Goal: Entertainment & Leisure: Consume media (video, audio)

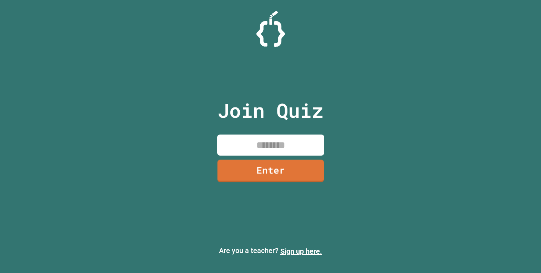
click at [286, 145] on input at bounding box center [270, 145] width 107 height 21
type input "********"
click at [318, 165] on link "Enter" at bounding box center [271, 171] width 108 height 24
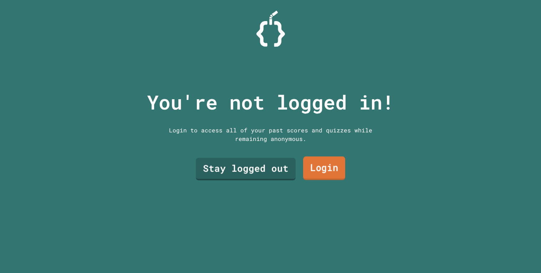
click at [315, 167] on link "Login" at bounding box center [324, 169] width 42 height 24
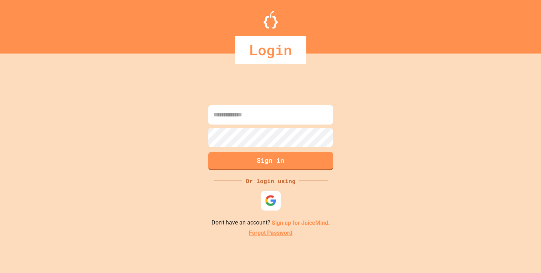
click at [265, 204] on img at bounding box center [271, 200] width 12 height 12
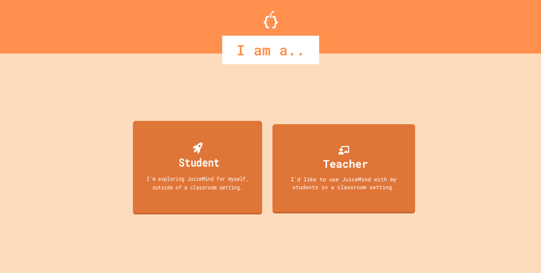
click at [254, 168] on div "Student I'm exploring JuiceMind for myself, outside of a classroom setting." at bounding box center [198, 167] width 130 height 93
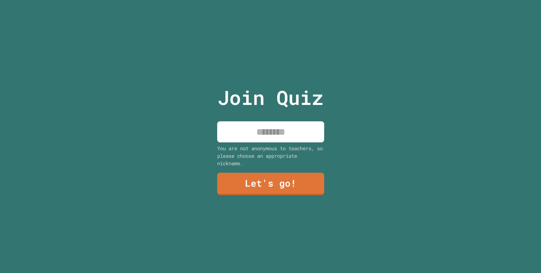
click at [291, 133] on input at bounding box center [270, 131] width 107 height 21
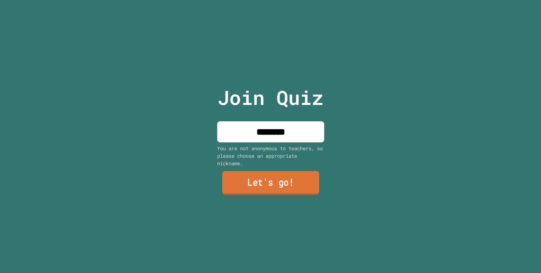
type input "*******"
click at [288, 183] on link "Let's go!" at bounding box center [270, 183] width 97 height 24
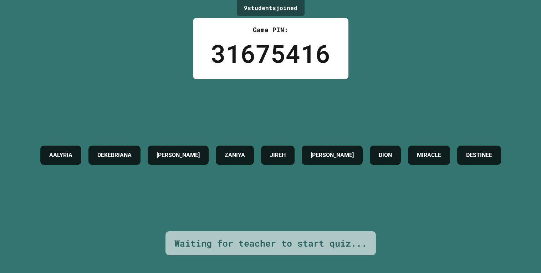
click at [417, 159] on h4 "MIRACLE" at bounding box center [429, 155] width 24 height 9
drag, startPoint x: 221, startPoint y: 172, endPoint x: 310, endPoint y: 206, distance: 95.0
click at [310, 206] on div "AALYRIA DEKEBRIANA MICHAEL ZANIYA JIREH TIMMONS DION MIRACLE DESTINEE" at bounding box center [271, 155] width 468 height 152
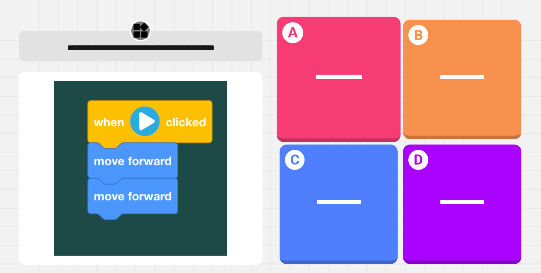
click at [355, 125] on div "**********" at bounding box center [339, 79] width 124 height 125
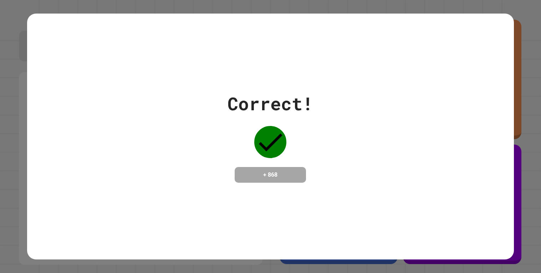
click at [388, 251] on div "Correct! + 868" at bounding box center [270, 137] width 487 height 246
click at [514, 229] on div "Correct! + 868" at bounding box center [270, 137] width 487 height 246
click at [516, 229] on div "Correct! + 868" at bounding box center [270, 136] width 541 height 273
click at [521, 214] on div "Correct! + 868" at bounding box center [270, 136] width 541 height 273
click at [540, 220] on div "Correct! + 868" at bounding box center [270, 136] width 541 height 273
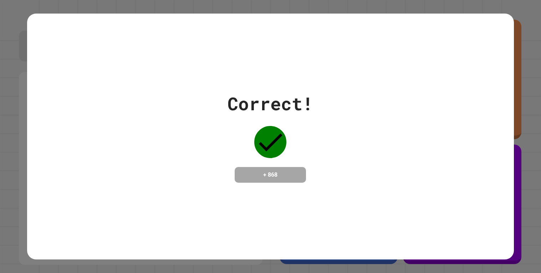
click at [444, 191] on div "Correct! + 868" at bounding box center [270, 137] width 487 height 246
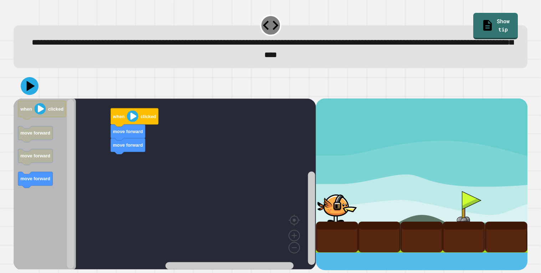
click at [128, 121] on image "Blockly Workspace" at bounding box center [132, 116] width 11 height 11
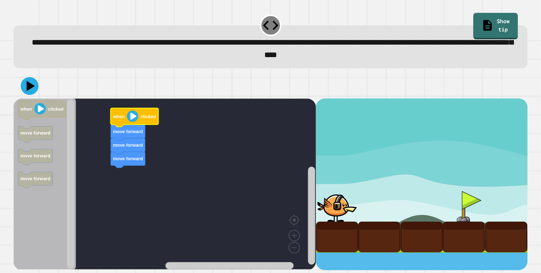
click at [130, 122] on image "Blockly Workspace" at bounding box center [132, 116] width 11 height 11
click at [134, 115] on image "Blockly Workspace" at bounding box center [132, 116] width 11 height 11
click at [29, 89] on icon at bounding box center [31, 86] width 10 height 12
click at [130, 115] on image "Blockly Workspace" at bounding box center [132, 116] width 11 height 11
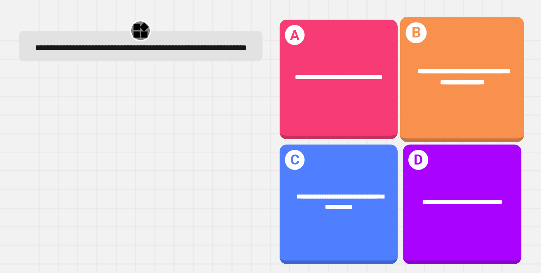
click at [454, 73] on span "**********" at bounding box center [464, 76] width 92 height 17
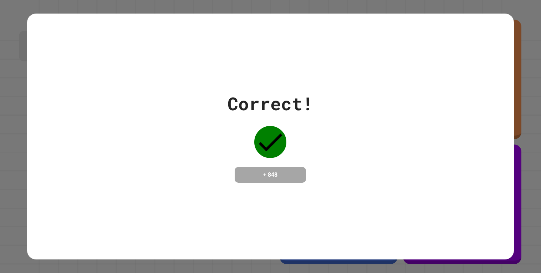
click at [419, 212] on div "Correct! + 848" at bounding box center [270, 137] width 487 height 246
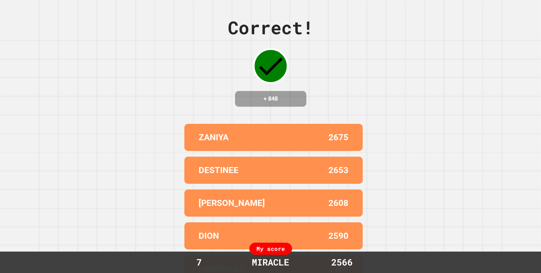
scroll to position [18, 0]
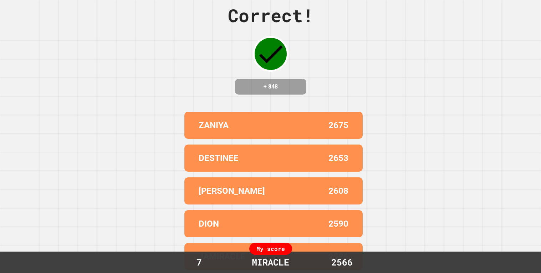
click at [166, 234] on div "Correct! + 848 ZANIYA 2675 DESTINEE 2653 MICHAEL 2608 DION 2590 JAMIRACLE 2586 …" at bounding box center [270, 124] width 541 height 273
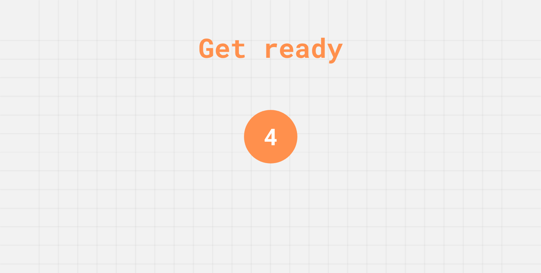
scroll to position [0, 0]
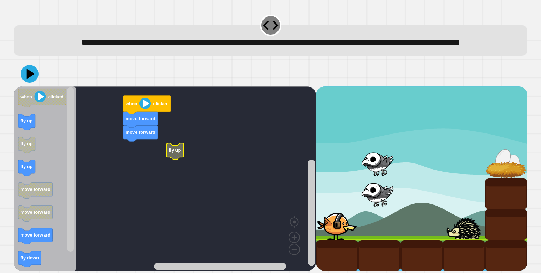
click at [30, 258] on icon "Blockly Workspace" at bounding box center [45, 178] width 62 height 185
click at [142, 109] on image "Blockly Workspace" at bounding box center [145, 103] width 11 height 11
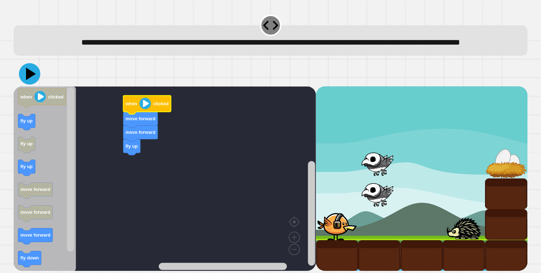
click at [30, 85] on icon at bounding box center [29, 73] width 21 height 21
click at [145, 109] on image "Blockly Workspace" at bounding box center [145, 103] width 11 height 11
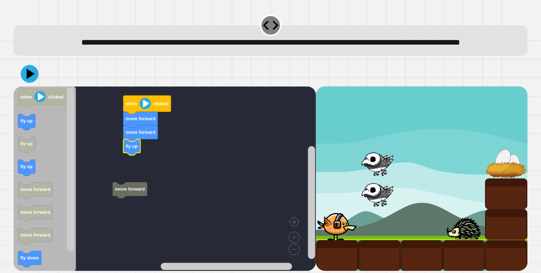
click at [138, 195] on g "move forward move forward move forward fly up when clicked" at bounding box center [168, 178] width 309 height 185
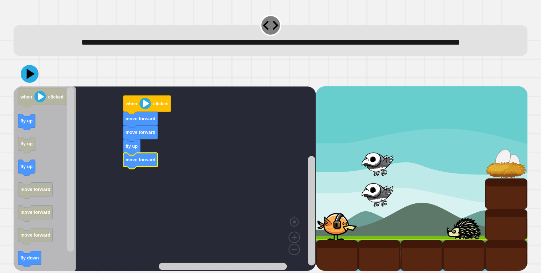
click at [148, 109] on image "Blockly Workspace" at bounding box center [145, 103] width 11 height 11
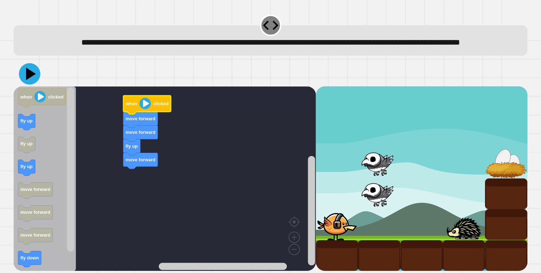
click at [30, 80] on icon at bounding box center [31, 73] width 10 height 12
click at [142, 109] on image "Blockly Workspace" at bounding box center [145, 103] width 11 height 11
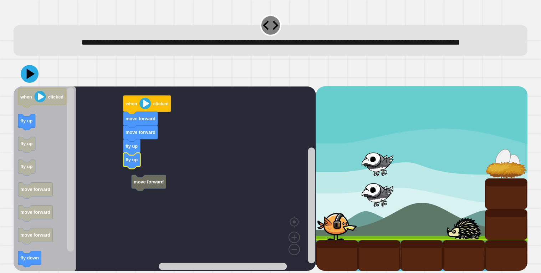
click at [131, 177] on g "move forward move forward move forward fly up fly up when clicked" at bounding box center [168, 178] width 309 height 185
click at [144, 109] on image "Blockly Workspace" at bounding box center [145, 103] width 11 height 11
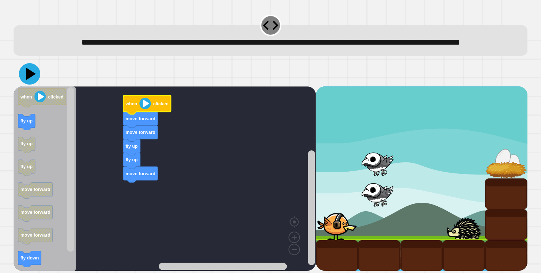
click at [34, 85] on icon at bounding box center [29, 73] width 21 height 21
click at [143, 109] on image "Blockly Workspace" at bounding box center [145, 103] width 11 height 11
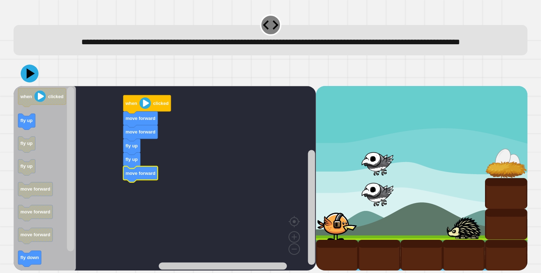
scroll to position [14, 0]
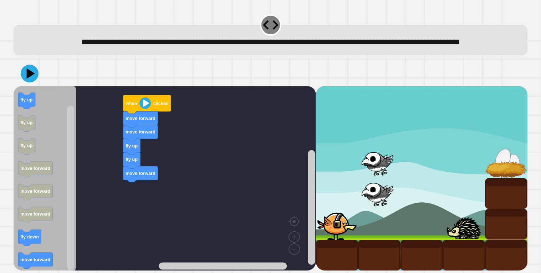
click at [136, 189] on div "move forward move forward fly up fly up move forward when clicked when clicked …" at bounding box center [165, 178] width 303 height 185
click at [141, 108] on image "Blockly Workspace" at bounding box center [145, 102] width 11 height 11
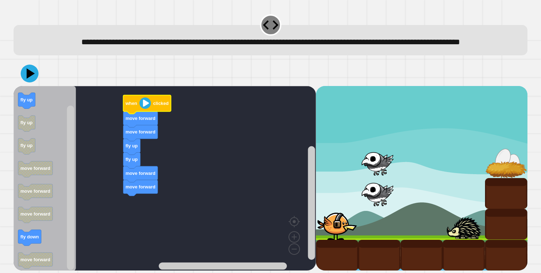
click at [142, 105] on image "Blockly Workspace" at bounding box center [145, 102] width 11 height 11
click at [25, 74] on icon at bounding box center [29, 73] width 20 height 20
click at [152, 101] on icon "Blockly Workspace" at bounding box center [147, 104] width 48 height 19
click at [145, 101] on image "Blockly Workspace" at bounding box center [145, 102] width 11 height 11
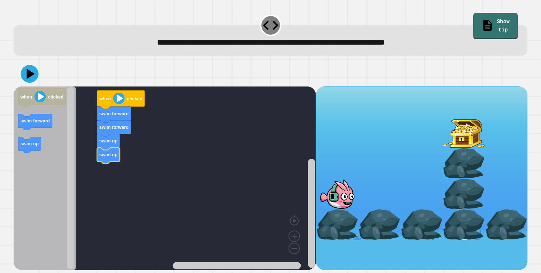
click at [121, 98] on image "Blockly Workspace" at bounding box center [118, 97] width 11 height 11
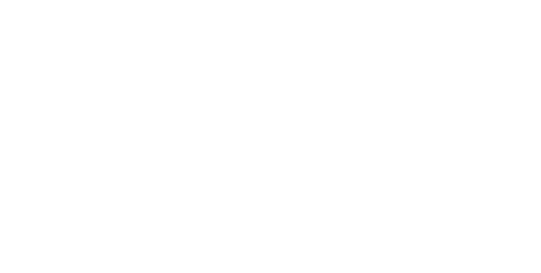
click at [33, 78] on div "We are updating our servers at 7PM EST [DATE]. [PERSON_NAME] should continue to…" at bounding box center [270, 136] width 541 height 273
click at [302, 44] on div "We are updating our servers at 7PM EST [DATE]. [PERSON_NAME] should continue to…" at bounding box center [270, 136] width 541 height 273
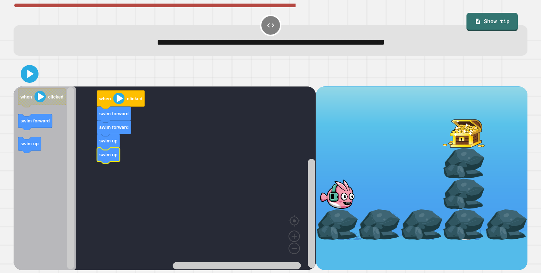
click at [118, 99] on image "Blockly Workspace" at bounding box center [118, 97] width 11 height 11
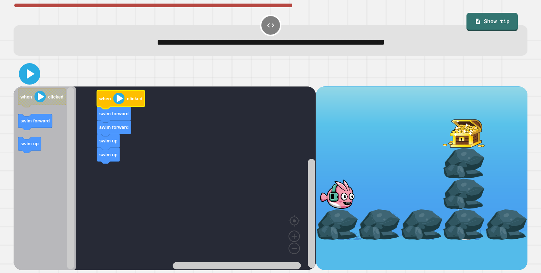
click at [35, 80] on icon at bounding box center [29, 73] width 17 height 17
click at [115, 96] on image "Blockly Workspace" at bounding box center [118, 97] width 11 height 11
click at [120, 99] on image "Blockly Workspace" at bounding box center [118, 97] width 11 height 11
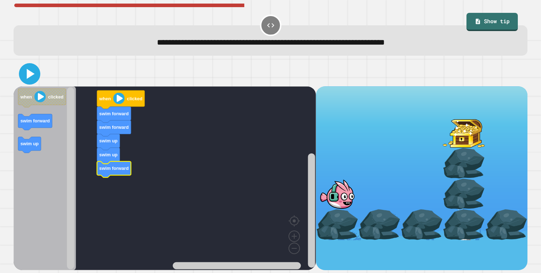
click at [24, 74] on icon at bounding box center [29, 73] width 17 height 17
click at [114, 106] on icon "Blockly Workspace" at bounding box center [121, 99] width 48 height 19
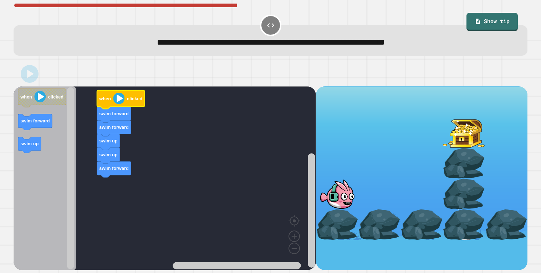
click at [118, 103] on image "Blockly Workspace" at bounding box center [118, 97] width 11 height 11
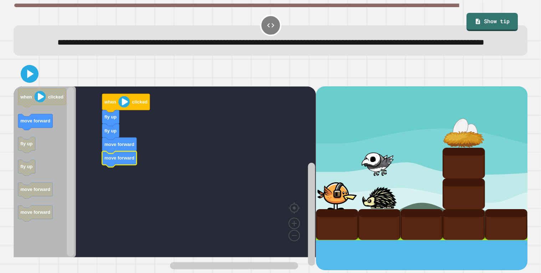
click at [125, 107] on image "Blockly Workspace" at bounding box center [123, 101] width 11 height 11
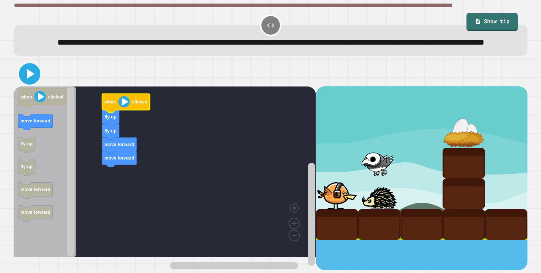
click at [32, 82] on icon at bounding box center [29, 73] width 17 height 17
click at [122, 112] on icon "Blockly Workspace" at bounding box center [126, 102] width 48 height 19
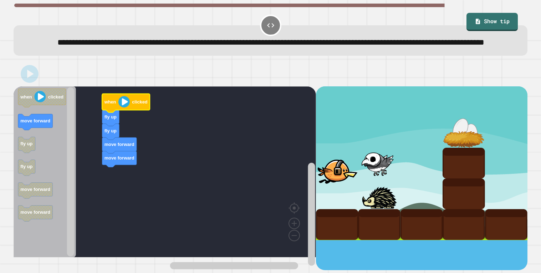
click at [125, 107] on image "Blockly Workspace" at bounding box center [123, 101] width 11 height 11
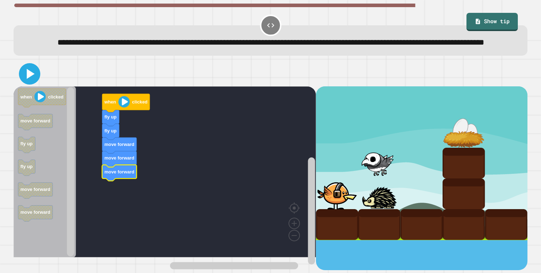
click at [32, 79] on icon at bounding box center [31, 74] width 8 height 10
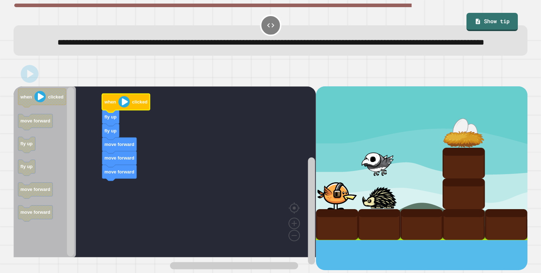
click at [120, 107] on image "Blockly Workspace" at bounding box center [123, 101] width 11 height 11
click at [121, 107] on image "Blockly Workspace" at bounding box center [123, 101] width 11 height 11
click at [122, 107] on image "Blockly Workspace" at bounding box center [123, 101] width 11 height 11
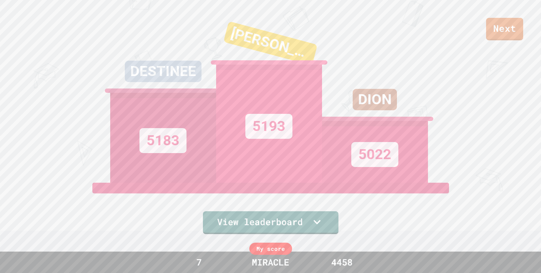
scroll to position [42, 0]
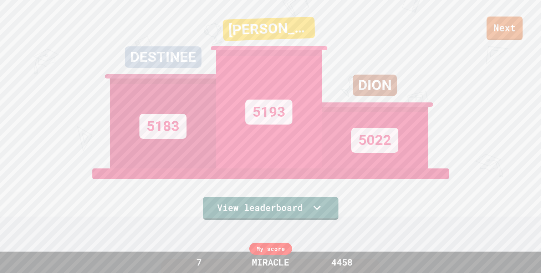
click at [501, 24] on link "Next" at bounding box center [505, 28] width 36 height 24
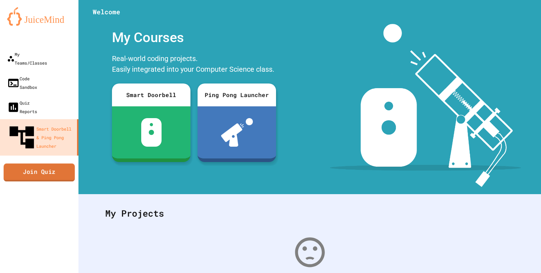
click at [11, 163] on link "Join Quiz" at bounding box center [39, 172] width 71 height 18
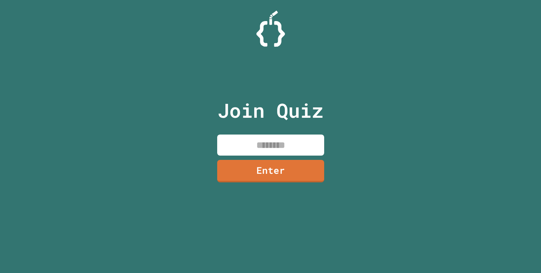
click at [284, 129] on div "Join Quiz Enter" at bounding box center [271, 136] width 120 height 237
click at [292, 139] on input at bounding box center [270, 145] width 107 height 21
type input "********"
click at [295, 171] on link "Enter" at bounding box center [270, 171] width 107 height 22
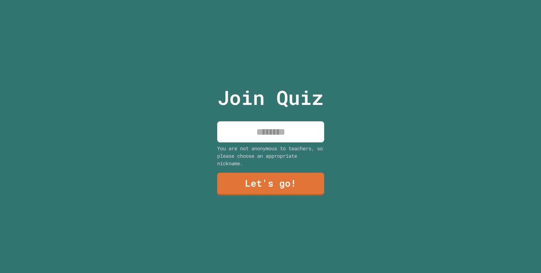
click at [279, 128] on input at bounding box center [270, 131] width 107 height 21
type input "********"
click at [295, 182] on link "Let's go!" at bounding box center [270, 184] width 107 height 22
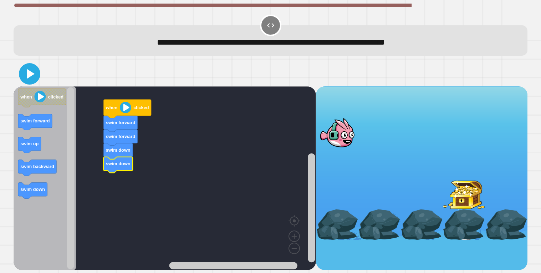
click at [27, 71] on icon at bounding box center [31, 74] width 8 height 10
click at [124, 113] on image "Blockly Workspace" at bounding box center [125, 107] width 11 height 11
click at [32, 75] on icon at bounding box center [31, 74] width 8 height 10
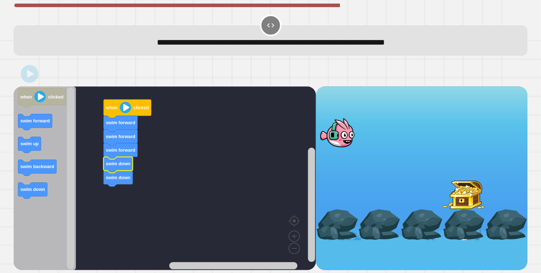
click at [121, 111] on image "Blockly Workspace" at bounding box center [125, 107] width 11 height 11
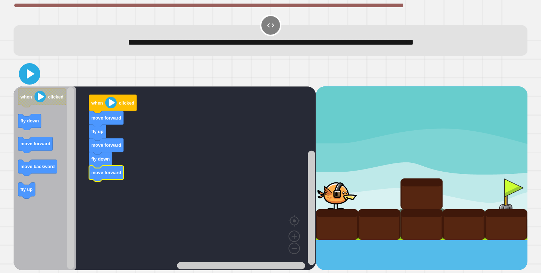
click at [34, 75] on icon at bounding box center [29, 73] width 17 height 17
click at [108, 104] on image "Blockly Workspace" at bounding box center [110, 102] width 11 height 11
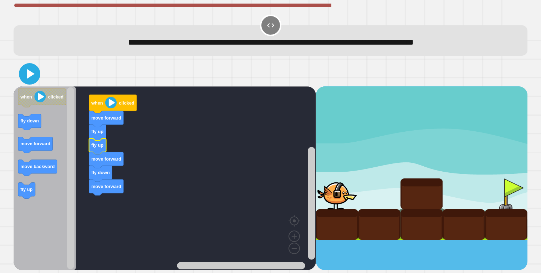
click at [30, 71] on icon at bounding box center [29, 73] width 17 height 17
click at [108, 105] on image "Blockly Workspace" at bounding box center [110, 102] width 11 height 11
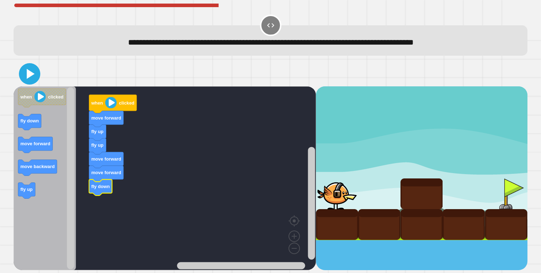
click at [36, 75] on icon at bounding box center [29, 73] width 17 height 17
click at [106, 100] on image "Blockly Workspace" at bounding box center [110, 102] width 11 height 11
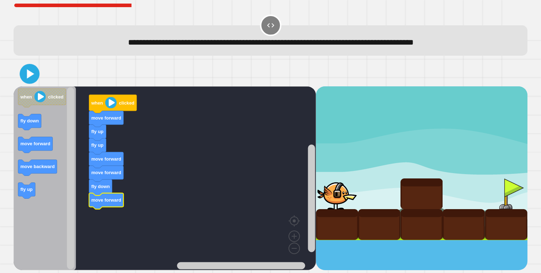
click at [36, 71] on icon at bounding box center [30, 74] width 16 height 16
click at [112, 107] on image "Blockly Workspace" at bounding box center [110, 102] width 11 height 11
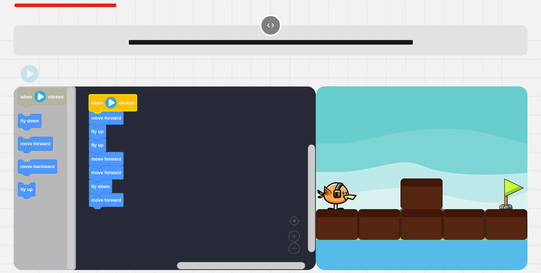
click at [111, 105] on image "Blockly Workspace" at bounding box center [110, 102] width 11 height 11
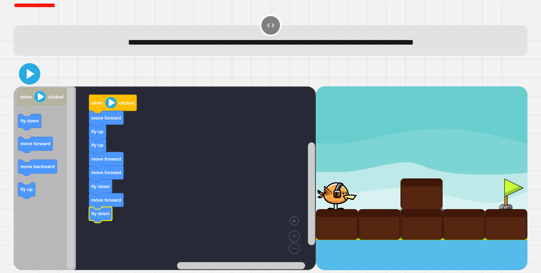
click at [34, 74] on icon at bounding box center [31, 74] width 8 height 10
click at [106, 103] on image "Blockly Workspace" at bounding box center [110, 102] width 11 height 11
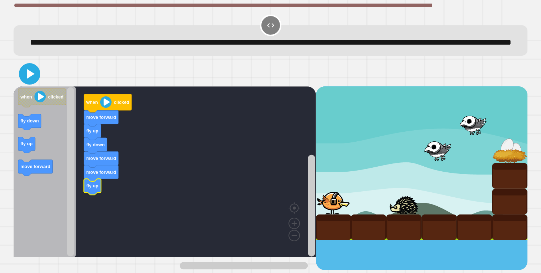
click at [29, 79] on icon at bounding box center [31, 74] width 8 height 10
click at [109, 108] on image "Blockly Workspace" at bounding box center [105, 101] width 11 height 11
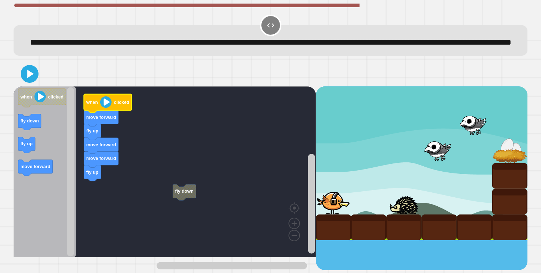
click at [106, 108] on image "Blockly Workspace" at bounding box center [105, 101] width 11 height 11
click at [28, 79] on icon at bounding box center [31, 74] width 8 height 10
click at [107, 108] on image "Blockly Workspace" at bounding box center [105, 101] width 11 height 11
click at [106, 108] on image "Blockly Workspace" at bounding box center [105, 101] width 11 height 11
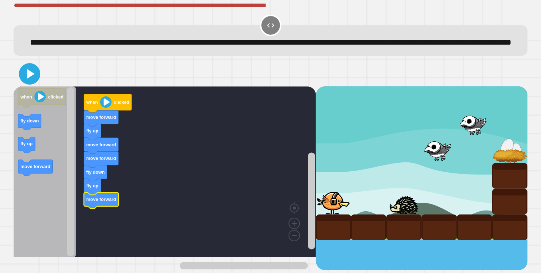
click at [31, 82] on icon at bounding box center [29, 73] width 17 height 17
click at [106, 108] on image "Blockly Workspace" at bounding box center [105, 101] width 11 height 11
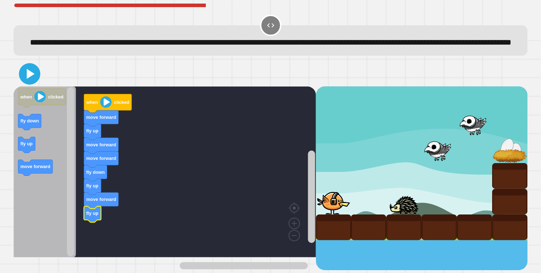
click at [30, 82] on icon at bounding box center [29, 73] width 17 height 17
click at [104, 108] on image "Blockly Workspace" at bounding box center [105, 101] width 11 height 11
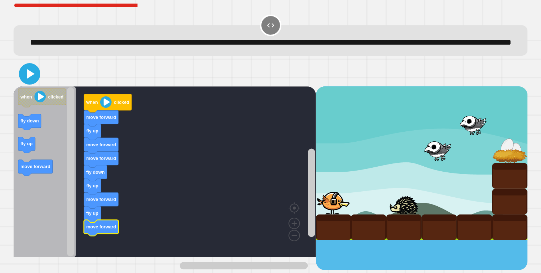
click at [27, 82] on icon at bounding box center [29, 73] width 17 height 17
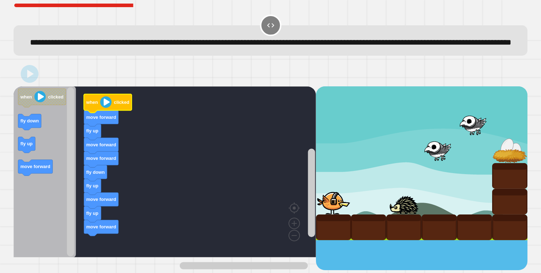
click at [117, 105] on text "clicked" at bounding box center [121, 101] width 15 height 5
click at [107, 108] on image "Blockly Workspace" at bounding box center [105, 101] width 11 height 11
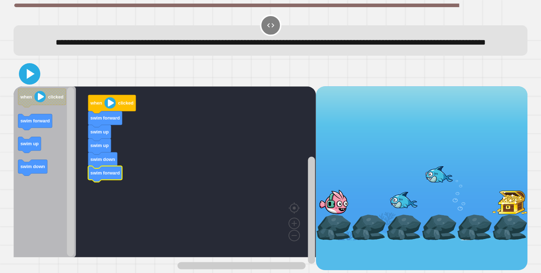
click at [35, 82] on icon at bounding box center [29, 73] width 17 height 17
click at [133, 106] on text "clicked" at bounding box center [125, 102] width 15 height 5
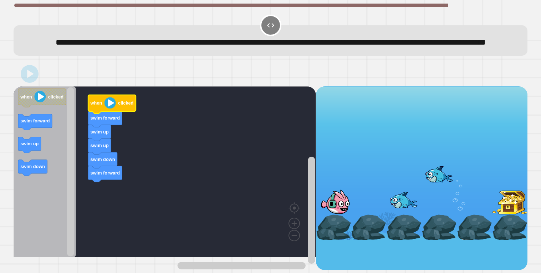
click at [117, 113] on icon "Blockly Workspace" at bounding box center [112, 104] width 48 height 19
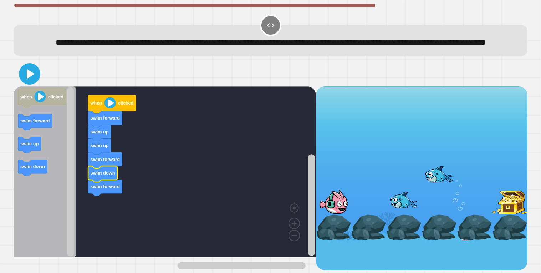
click at [30, 79] on icon at bounding box center [31, 74] width 8 height 10
click at [113, 108] on image "Blockly Workspace" at bounding box center [110, 102] width 11 height 11
click at [20, 85] on button at bounding box center [29, 73] width 21 height 21
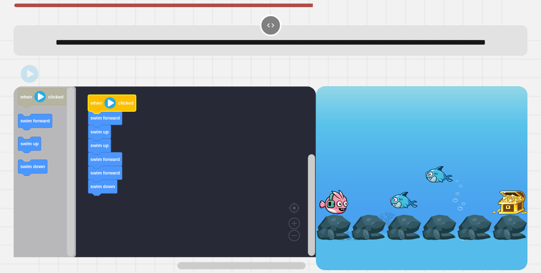
click at [100, 106] on text "when" at bounding box center [96, 102] width 12 height 5
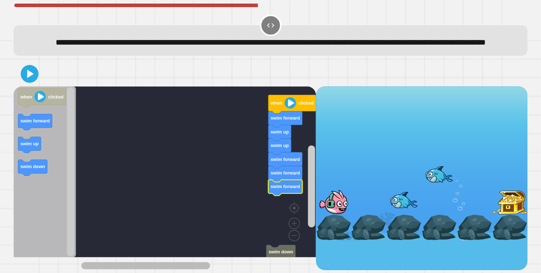
click at [112, 251] on div "swim down when clicked swim forward swim up swim up swim forward swim forward s…" at bounding box center [165, 178] width 303 height 184
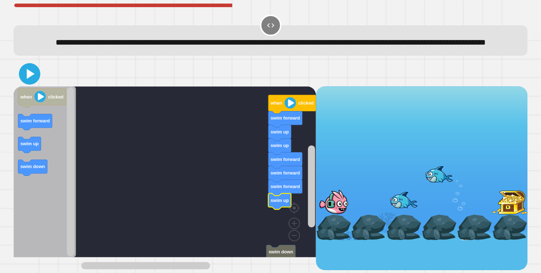
click at [24, 79] on icon at bounding box center [29, 73] width 17 height 17
click at [293, 108] on image "Blockly Workspace" at bounding box center [290, 102] width 11 height 11
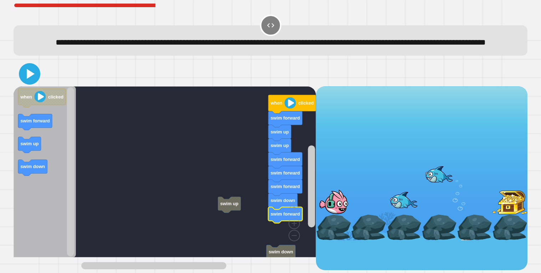
click at [27, 79] on icon at bounding box center [31, 74] width 8 height 10
click at [297, 113] on icon "Blockly Workspace" at bounding box center [292, 104] width 48 height 19
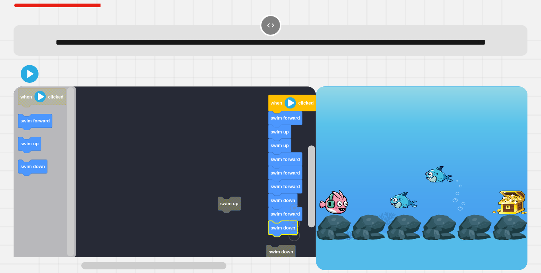
click at [31, 78] on icon at bounding box center [30, 74] width 6 height 8
click at [282, 106] on text "when" at bounding box center [276, 102] width 12 height 5
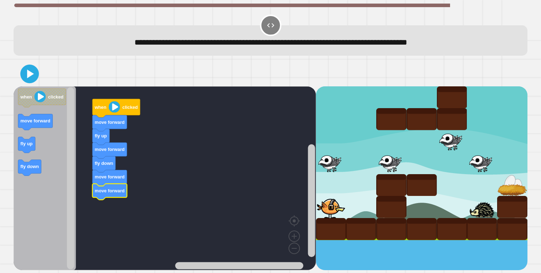
click at [27, 69] on icon at bounding box center [29, 73] width 15 height 15
click at [111, 112] on image "Blockly Workspace" at bounding box center [114, 106] width 11 height 11
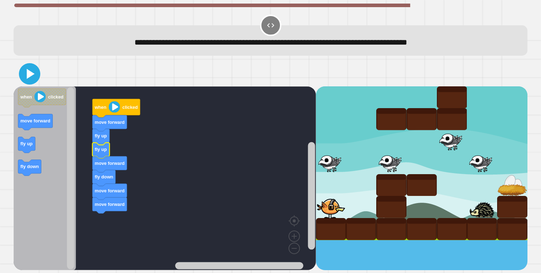
click at [32, 71] on icon at bounding box center [29, 73] width 17 height 17
click at [110, 102] on image "Blockly Workspace" at bounding box center [114, 106] width 11 height 11
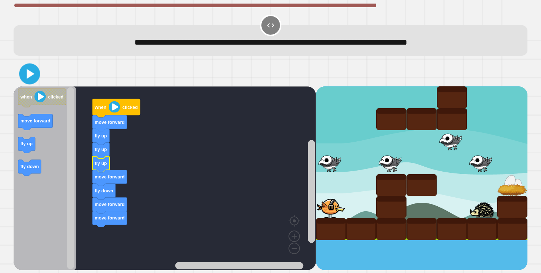
click at [28, 73] on icon at bounding box center [31, 74] width 8 height 10
click at [121, 103] on icon "Blockly Workspace" at bounding box center [116, 108] width 48 height 19
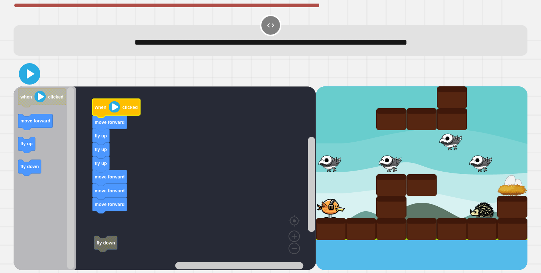
click at [29, 80] on icon at bounding box center [29, 73] width 17 height 17
click at [110, 104] on image "Blockly Workspace" at bounding box center [114, 106] width 11 height 11
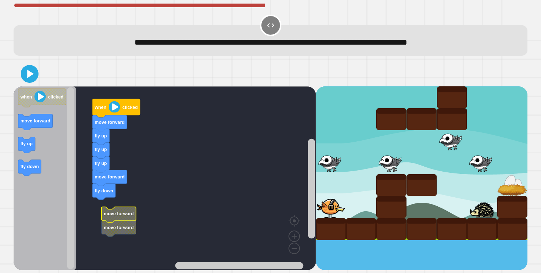
click at [101, 201] on rect "Blockly Workspace" at bounding box center [165, 178] width 303 height 184
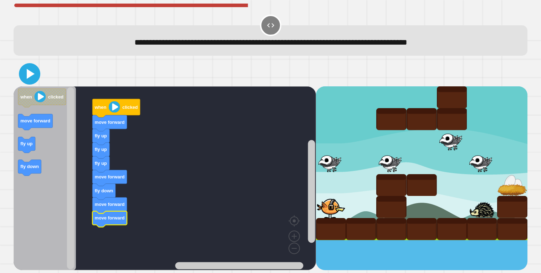
click at [29, 71] on icon at bounding box center [29, 73] width 17 height 17
click at [98, 104] on icon "Blockly Workspace" at bounding box center [116, 108] width 48 height 19
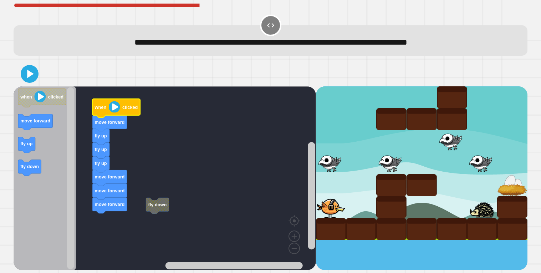
click at [106, 110] on icon "Blockly Workspace" at bounding box center [116, 108] width 48 height 19
click at [38, 83] on div at bounding box center [271, 73] width 514 height 25
click at [34, 81] on icon at bounding box center [29, 73] width 17 height 17
click at [132, 105] on icon "Blockly Workspace" at bounding box center [116, 108] width 48 height 19
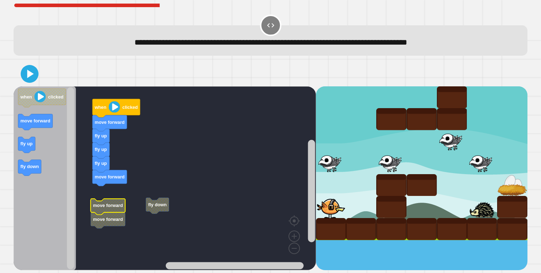
click at [145, 209] on rect "Blockly Workspace" at bounding box center [165, 178] width 303 height 184
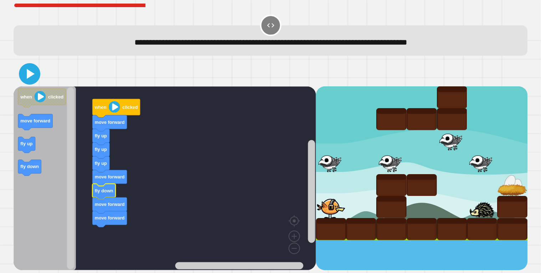
click at [24, 74] on icon at bounding box center [29, 73] width 17 height 17
click at [104, 110] on icon "Blockly Workspace" at bounding box center [116, 108] width 48 height 19
click at [26, 76] on icon at bounding box center [29, 73] width 17 height 17
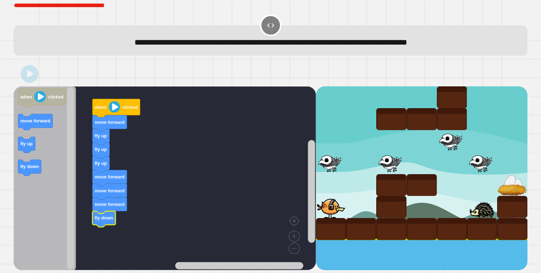
click at [107, 111] on icon "Blockly Workspace" at bounding box center [116, 108] width 48 height 19
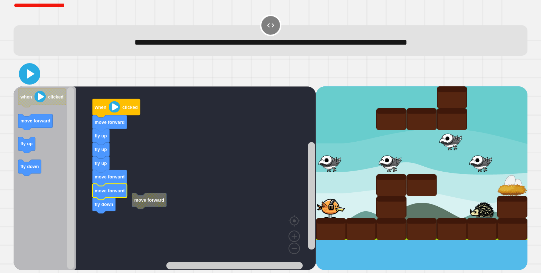
click at [35, 75] on icon at bounding box center [29, 73] width 17 height 17
click at [100, 105] on text "when" at bounding box center [100, 106] width 12 height 5
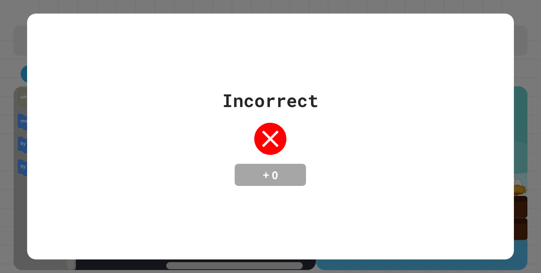
click at [537, 10] on div "Incorrect + 0" at bounding box center [270, 136] width 541 height 273
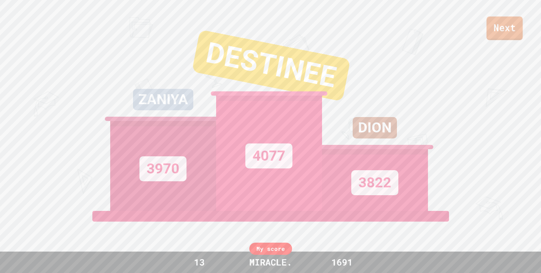
click at [508, 29] on link "Next" at bounding box center [505, 28] width 36 height 24
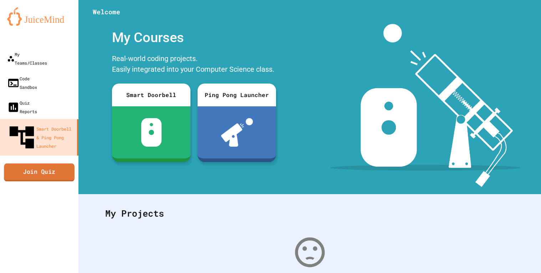
click at [38, 163] on link "Join Quiz" at bounding box center [39, 172] width 71 height 18
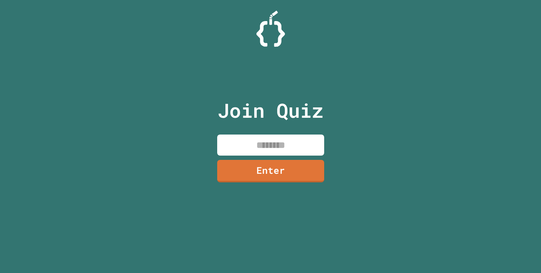
click at [262, 148] on input at bounding box center [270, 145] width 107 height 21
type input "********"
click at [319, 176] on link "Enter" at bounding box center [270, 170] width 107 height 22
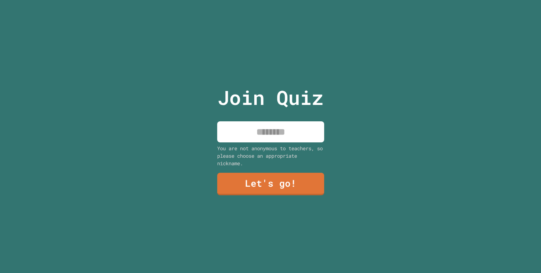
click at [274, 130] on input at bounding box center [270, 131] width 107 height 21
type input "*******"
click at [273, 197] on div "Join Quiz ******* You are not anonymous to teachers, so please choose an approp…" at bounding box center [271, 136] width 120 height 273
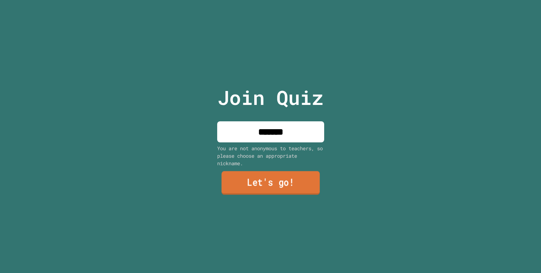
click at [268, 194] on link "Let's go!" at bounding box center [271, 183] width 98 height 24
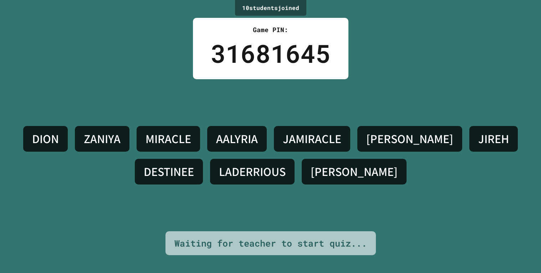
click at [362, 196] on div "[PERSON_NAME] MIRACLE AALYRIA JAMIRACLE [PERSON_NAME] DESTINEE LADERRIOUS [PERS…" at bounding box center [271, 155] width 506 height 152
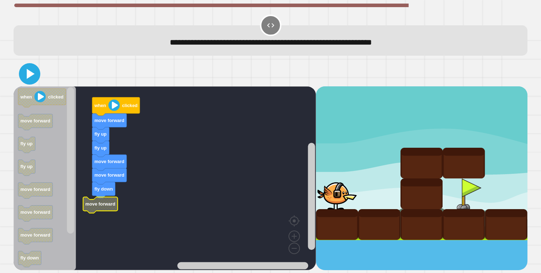
click at [27, 77] on icon at bounding box center [31, 74] width 8 height 10
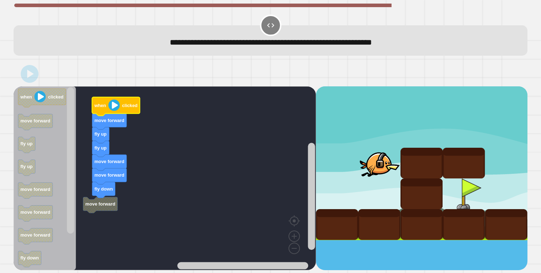
click at [102, 211] on g "move forward when clicked move forward fly up fly up move forward move forward …" at bounding box center [168, 178] width 309 height 184
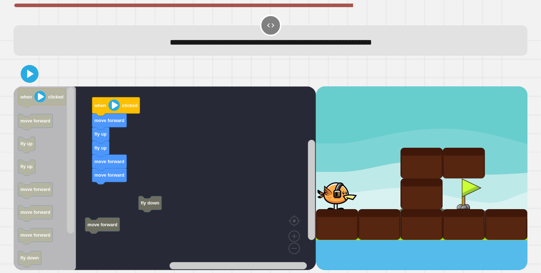
click at [76, 179] on div "when clicked move forward fly up fly up move forward move forward move forward …" at bounding box center [165, 178] width 303 height 184
click at [78, 166] on div "when clicked move forward fly up fly up move forward move forward move forward …" at bounding box center [165, 178] width 303 height 184
click at [25, 148] on icon "Blockly Workspace" at bounding box center [26, 145] width 17 height 16
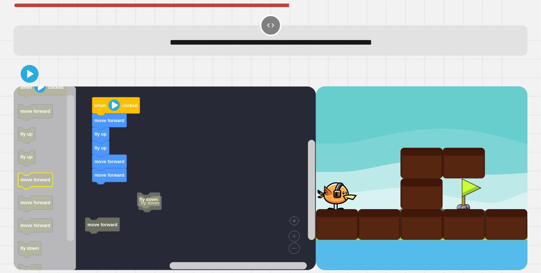
click at [98, 157] on div "fly down move forward when clicked move forward fly up fly up move forward move…" at bounding box center [165, 178] width 303 height 184
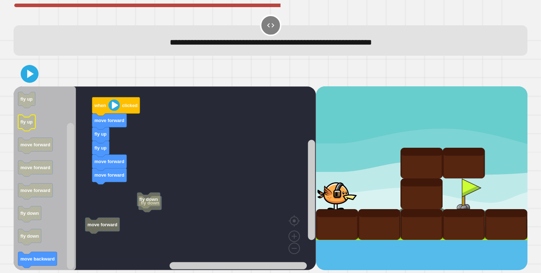
click at [24, 127] on icon "Blockly Workspace" at bounding box center [26, 123] width 17 height 16
click at [30, 155] on icon "Blockly Workspace" at bounding box center [45, 178] width 62 height 184
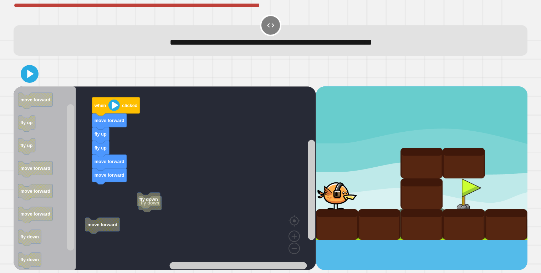
click at [98, 142] on div "fly down move forward when clicked move forward fly up fly up move forward move…" at bounding box center [165, 178] width 303 height 184
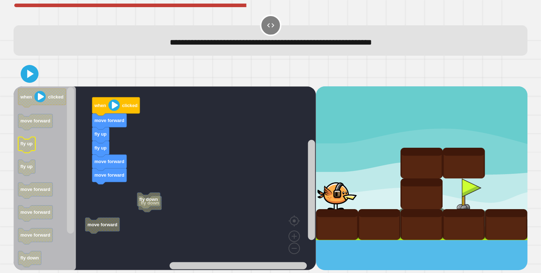
click at [26, 150] on icon "Blockly Workspace" at bounding box center [26, 145] width 17 height 16
click at [74, 163] on div "fly down move forward when clicked move forward fly up fly up move forward move…" at bounding box center [165, 178] width 303 height 184
click at [26, 166] on text "fly up" at bounding box center [26, 166] width 12 height 5
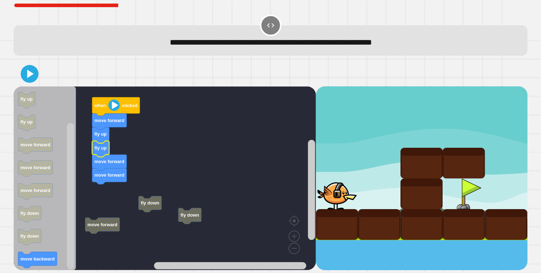
click at [115, 106] on image "Blockly Workspace" at bounding box center [113, 104] width 11 height 11
click at [31, 77] on icon at bounding box center [29, 73] width 17 height 17
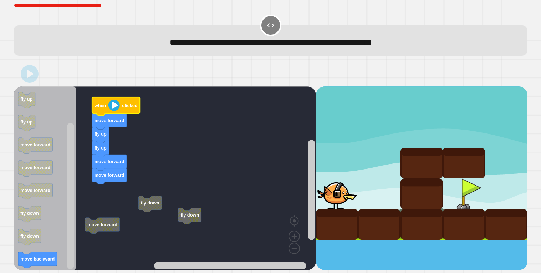
click at [122, 108] on icon "Blockly Workspace" at bounding box center [116, 106] width 48 height 19
click at [109, 107] on image "Blockly Workspace" at bounding box center [113, 104] width 11 height 11
click at [22, 105] on icon "Blockly Workspace" at bounding box center [26, 100] width 17 height 16
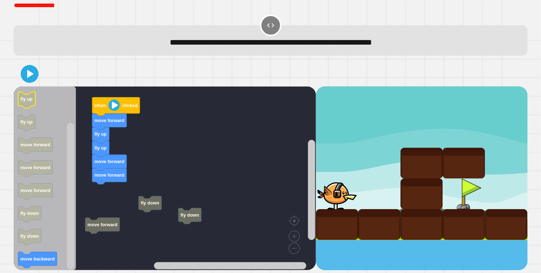
click at [22, 105] on icon "Blockly Workspace" at bounding box center [26, 100] width 17 height 16
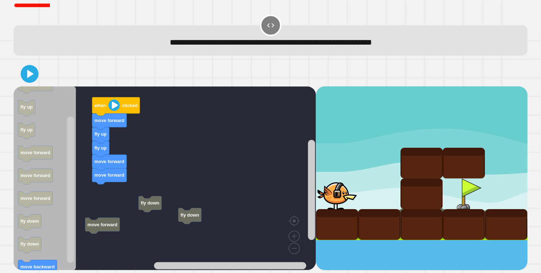
click at [52, 115] on icon "when clicked move forward fly up fly up move forward move forward move forward …" at bounding box center [45, 178] width 62 height 184
click at [37, 109] on icon "Blockly Workspace" at bounding box center [45, 178] width 62 height 184
click at [34, 109] on icon "Blockly Workspace" at bounding box center [26, 110] width 17 height 16
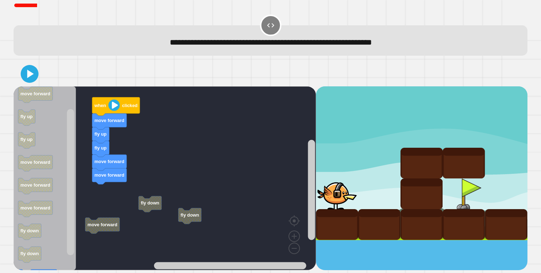
click at [42, 141] on icon "when clicked move forward fly up fly up move forward move forward move forward …" at bounding box center [45, 178] width 62 height 184
click at [24, 141] on text "fly up" at bounding box center [26, 139] width 12 height 5
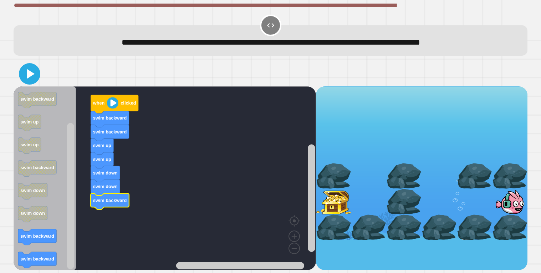
click at [26, 72] on icon at bounding box center [29, 73] width 17 height 17
click at [111, 103] on image "Blockly Workspace" at bounding box center [112, 102] width 11 height 11
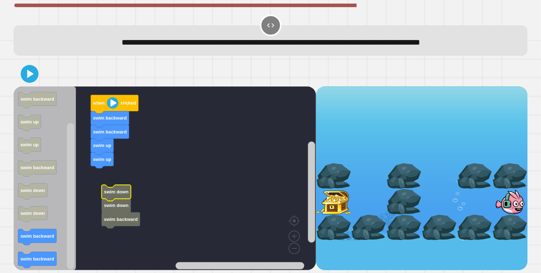
click at [22, 137] on icon "Blockly Workspace" at bounding box center [45, 178] width 62 height 184
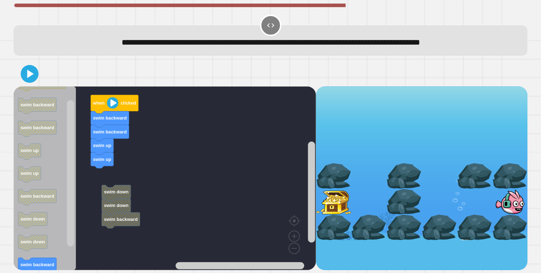
click at [37, 176] on icon "Blockly Workspace" at bounding box center [45, 178] width 62 height 184
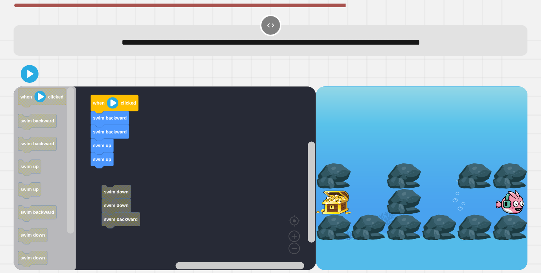
click at [37, 186] on icon "when clicked swim backward swim backward swim up swim up swim backward swim dow…" at bounding box center [45, 178] width 62 height 184
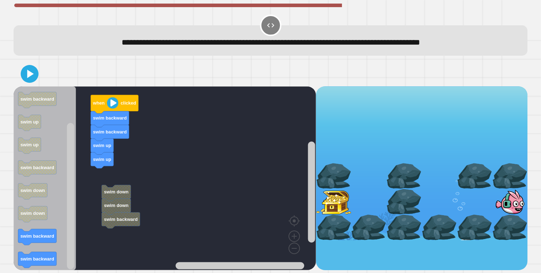
click at [67, 67] on div "when clicked swim backward swim backward swim up swim up swim down swim down sw…" at bounding box center [271, 165] width 514 height 209
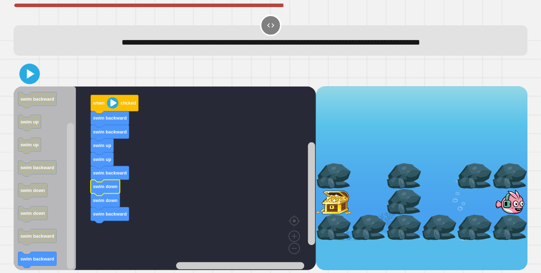
click at [30, 75] on icon at bounding box center [30, 74] width 7 height 10
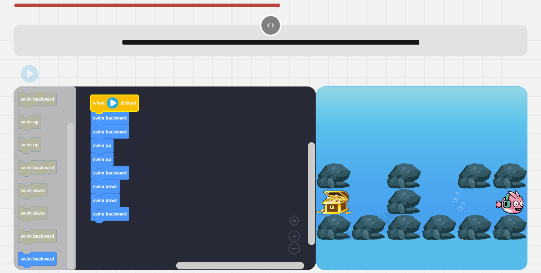
click at [112, 101] on image "Blockly Workspace" at bounding box center [112, 102] width 11 height 11
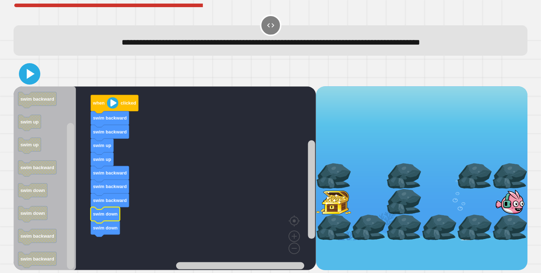
click at [29, 79] on icon at bounding box center [29, 73] width 17 height 17
click at [118, 108] on icon "Blockly Workspace" at bounding box center [115, 104] width 48 height 19
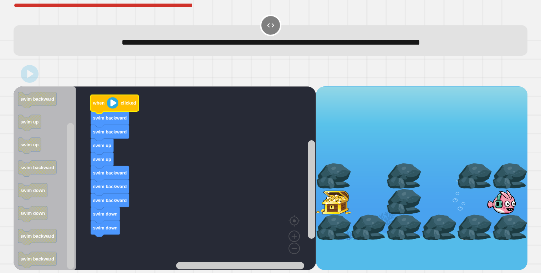
click at [107, 106] on image "Blockly Workspace" at bounding box center [112, 102] width 11 height 11
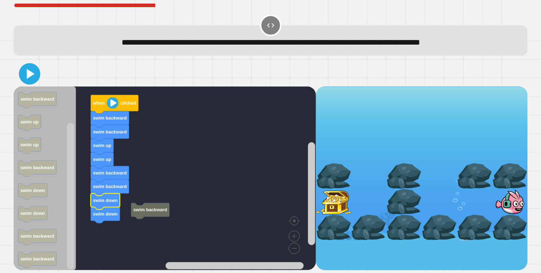
click at [26, 79] on icon at bounding box center [29, 73] width 17 height 17
click at [101, 100] on icon "Blockly Workspace" at bounding box center [115, 104] width 48 height 19
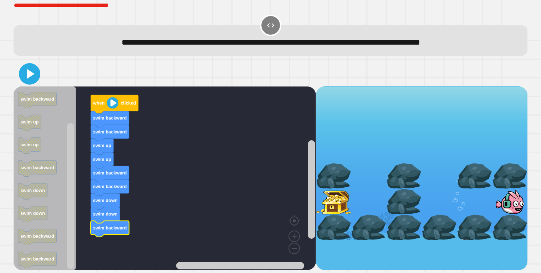
click at [30, 72] on icon at bounding box center [31, 74] width 8 height 10
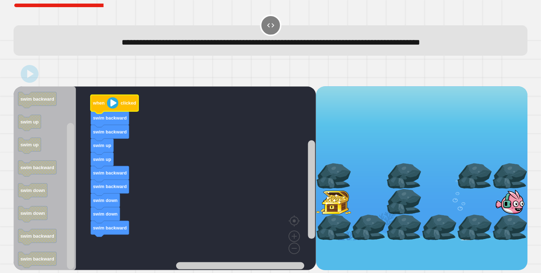
click at [97, 101] on text "when" at bounding box center [99, 102] width 12 height 5
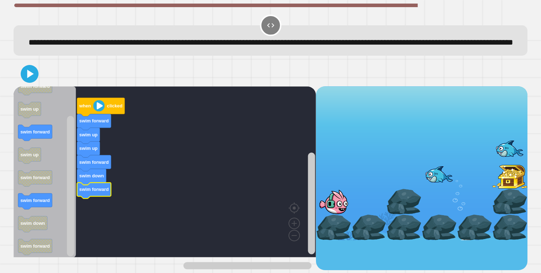
click at [32, 79] on icon at bounding box center [29, 74] width 14 height 14
click at [98, 111] on image "Blockly Workspace" at bounding box center [98, 105] width 11 height 11
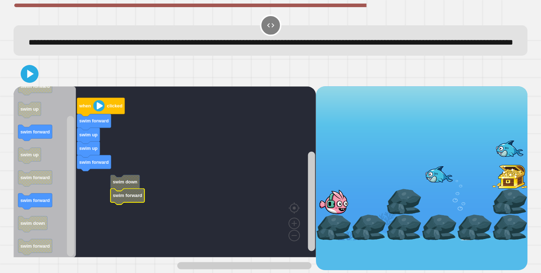
click at [128, 198] on text "swim forward" at bounding box center [128, 195] width 30 height 5
click at [68, 209] on rect "Blockly Workspace" at bounding box center [70, 186] width 7 height 141
click at [65, 159] on div "when clicked swim forward swim up swim up swim forward swim down swim forward w…" at bounding box center [165, 178] width 303 height 184
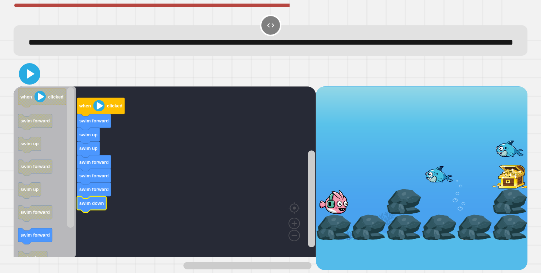
click at [34, 82] on icon at bounding box center [29, 73] width 17 height 17
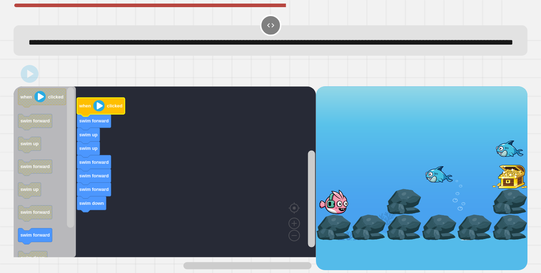
click at [96, 111] on image "Blockly Workspace" at bounding box center [98, 105] width 11 height 11
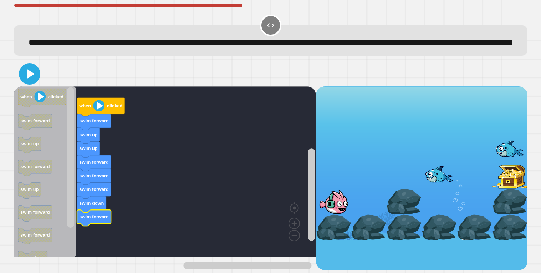
click at [29, 82] on icon at bounding box center [29, 73] width 17 height 17
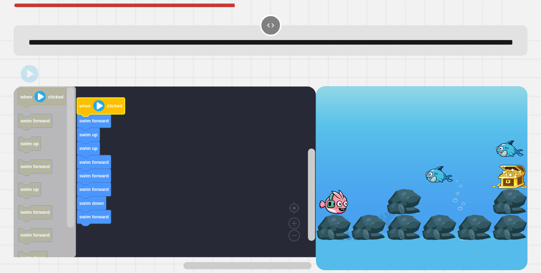
click at [108, 115] on icon "Blockly Workspace" at bounding box center [101, 107] width 48 height 19
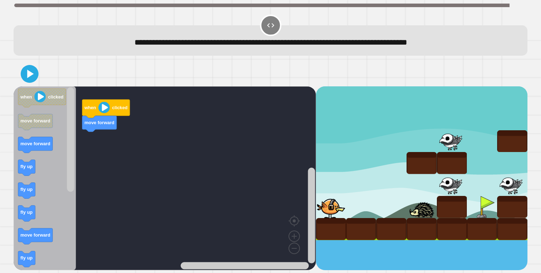
click at [61, 129] on icon "when clicked move forward move forward fly up fly up fly up move forward fly up…" at bounding box center [45, 178] width 62 height 184
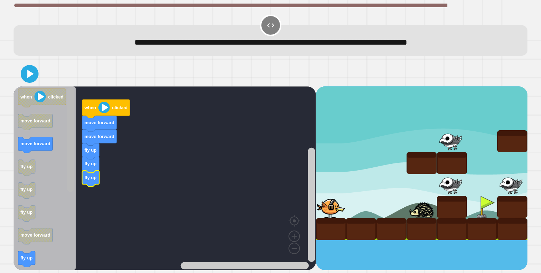
click at [70, 202] on rect "Blockly Workspace" at bounding box center [70, 178] width 9 height 182
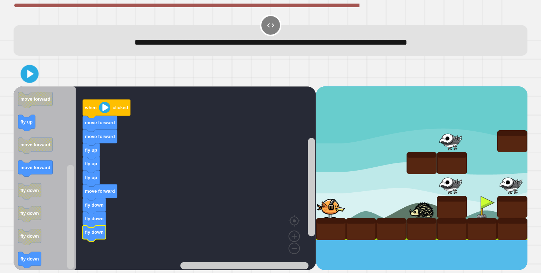
click at [35, 71] on icon at bounding box center [29, 73] width 15 height 15
click at [114, 111] on icon "Blockly Workspace" at bounding box center [107, 108] width 48 height 19
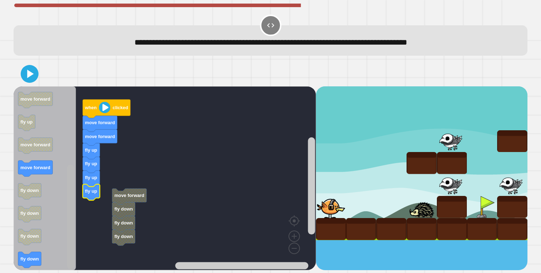
click at [70, 238] on rect "Blockly Workspace" at bounding box center [70, 216] width 7 height 105
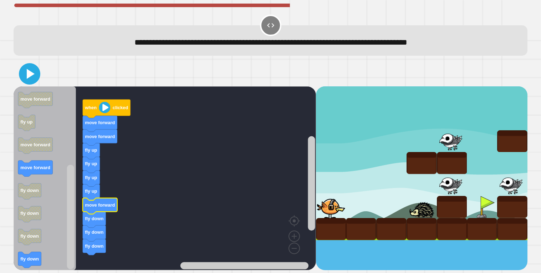
click at [29, 78] on icon at bounding box center [29, 73] width 17 height 17
click at [91, 108] on text "when" at bounding box center [91, 107] width 12 height 5
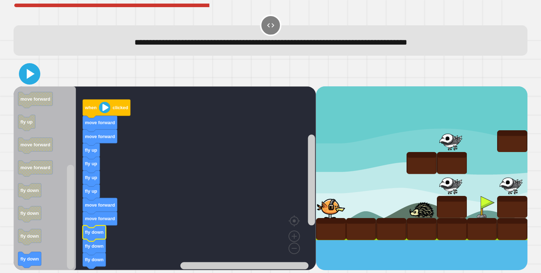
click at [26, 77] on icon at bounding box center [29, 73] width 17 height 17
click at [121, 108] on text "clicked" at bounding box center [120, 107] width 15 height 5
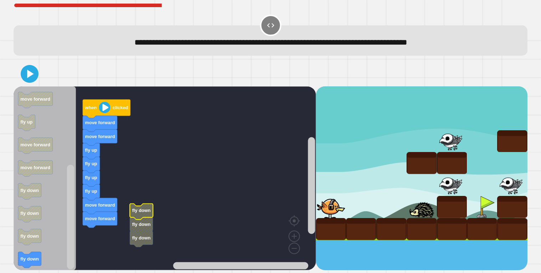
click at [57, 224] on icon "Blockly Workspace" at bounding box center [45, 178] width 62 height 184
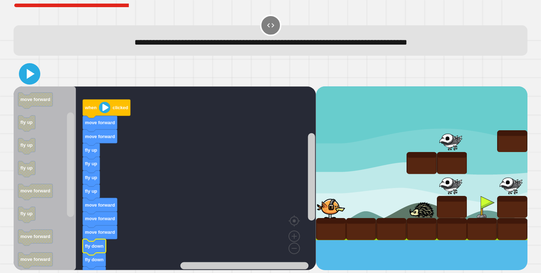
click at [28, 67] on icon at bounding box center [29, 73] width 17 height 17
click at [102, 105] on image "Blockly Workspace" at bounding box center [104, 107] width 11 height 11
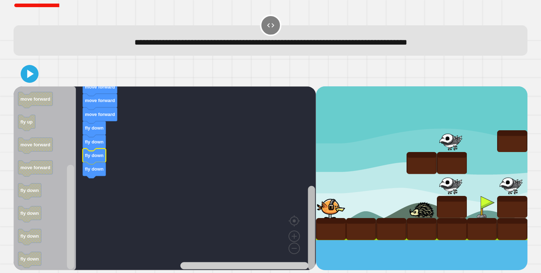
click at [299, 272] on div "when clicked move forward move forward fly up fly up fly up fly up move forward…" at bounding box center [271, 166] width 520 height 214
click at [30, 76] on icon at bounding box center [31, 74] width 8 height 10
click at [288, 253] on rect "Blockly Workspace" at bounding box center [165, 178] width 303 height 184
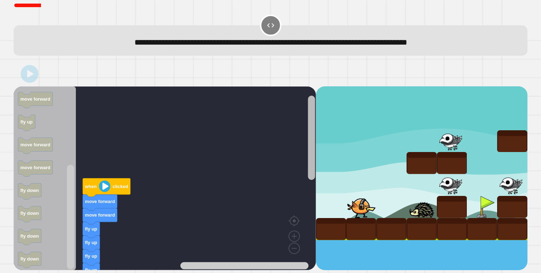
click at [253, 118] on div "when clicked move forward move forward fly up fly up fly up fly up move forward…" at bounding box center [165, 178] width 303 height 184
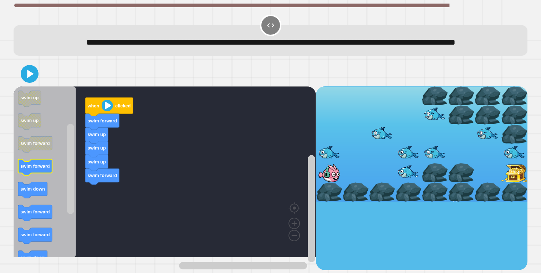
click at [46, 175] on icon "Blockly Workspace" at bounding box center [35, 167] width 34 height 16
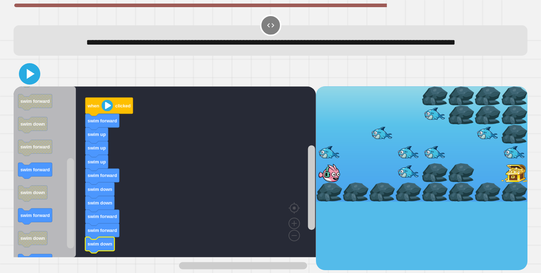
click at [25, 82] on icon at bounding box center [29, 73] width 17 height 17
click at [92, 115] on icon "Blockly Workspace" at bounding box center [109, 106] width 48 height 19
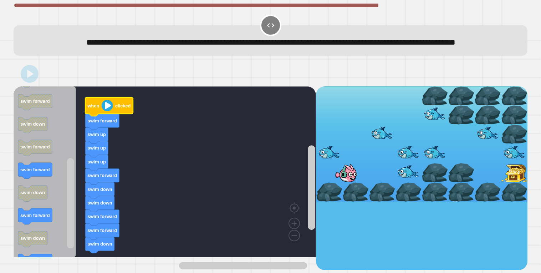
click at [126, 108] on text "clicked" at bounding box center [122, 105] width 15 height 5
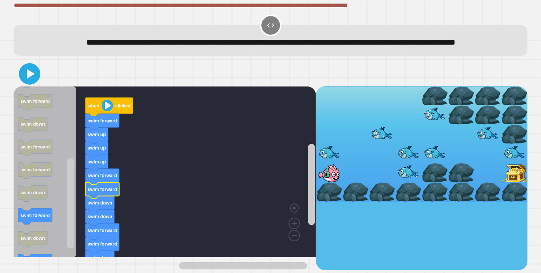
click at [29, 82] on icon at bounding box center [29, 73] width 17 height 17
click at [91, 108] on text "when" at bounding box center [93, 105] width 12 height 5
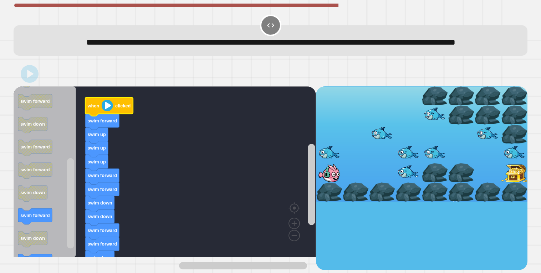
click at [92, 108] on text "when" at bounding box center [93, 105] width 12 height 5
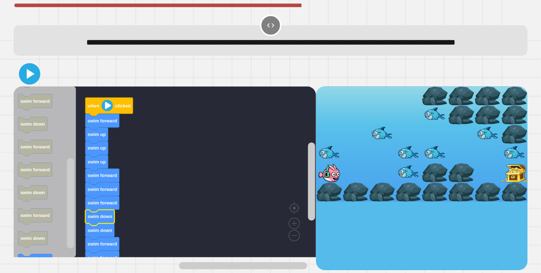
click at [29, 82] on icon at bounding box center [29, 73] width 17 height 17
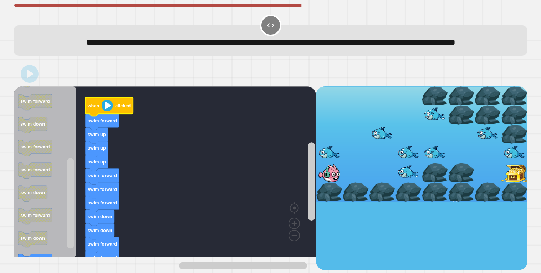
click at [99, 115] on icon "Blockly Workspace" at bounding box center [109, 106] width 48 height 19
click at [120, 108] on text "clicked" at bounding box center [122, 105] width 15 height 5
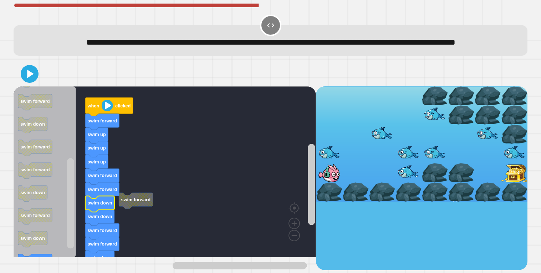
click at [92, 171] on icon "Blockly Workspace" at bounding box center [96, 163] width 23 height 16
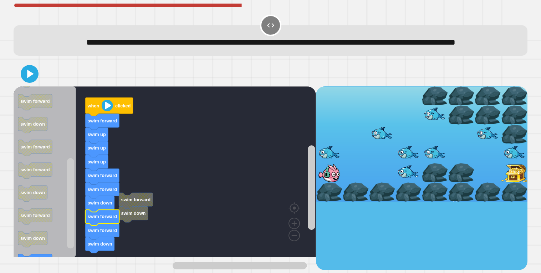
click at [22, 81] on icon at bounding box center [29, 74] width 14 height 14
click at [126, 108] on text "clicked" at bounding box center [122, 105] width 15 height 5
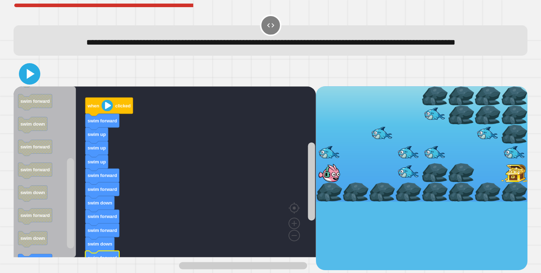
click at [30, 81] on icon at bounding box center [29, 73] width 17 height 17
click at [113, 116] on icon "Blockly Workspace" at bounding box center [109, 106] width 48 height 19
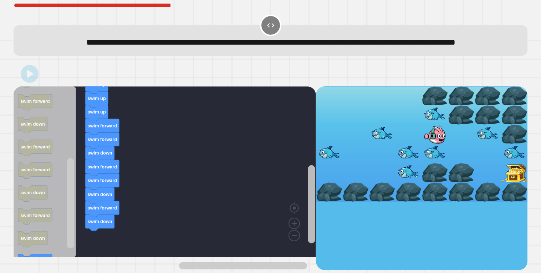
click at [313, 220] on rect "Blockly Workspace" at bounding box center [311, 204] width 7 height 78
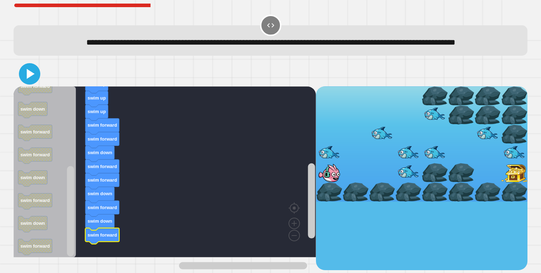
click at [33, 82] on icon at bounding box center [29, 73] width 17 height 17
click at [160, 181] on rect "Blockly Workspace" at bounding box center [165, 171] width 303 height 171
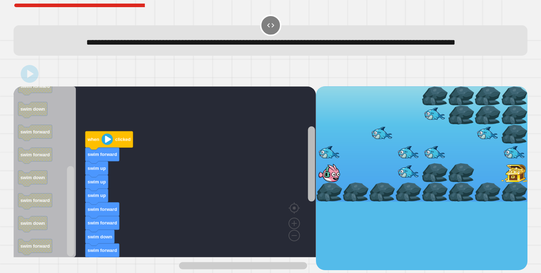
click at [299, 108] on div "when clicked swim forward swim up swim up swim up swim forward swim forward swi…" at bounding box center [165, 178] width 303 height 184
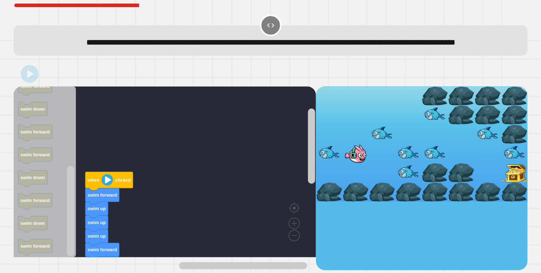
click at [115, 182] on text "clicked" at bounding box center [122, 179] width 15 height 5
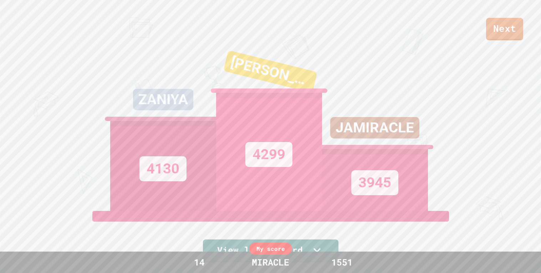
click at [44, 202] on div "Next ZANIYA 4130 [PERSON_NAME] 4299 JAMIRACLE 3945 View leaderboard" at bounding box center [270, 136] width 541 height 273
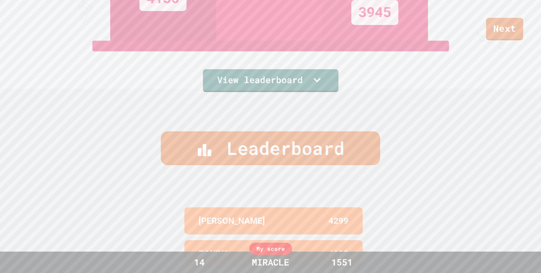
click at [203, 74] on link "View leaderboard" at bounding box center [271, 80] width 136 height 23
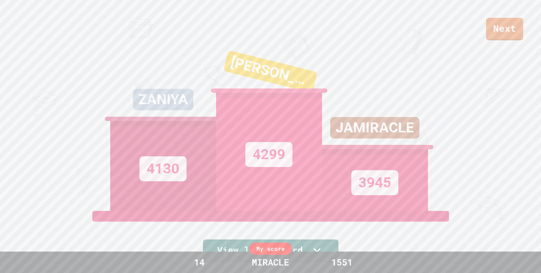
click at [507, 35] on link "Next" at bounding box center [504, 29] width 37 height 22
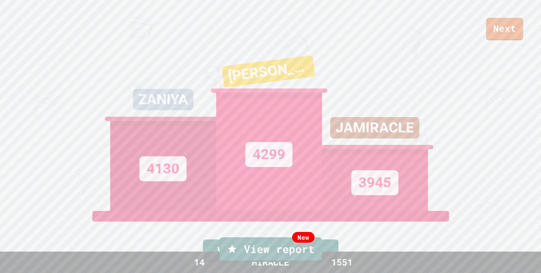
click at [234, 252] on icon at bounding box center [232, 248] width 9 height 9
